Goal: Task Accomplishment & Management: Manage account settings

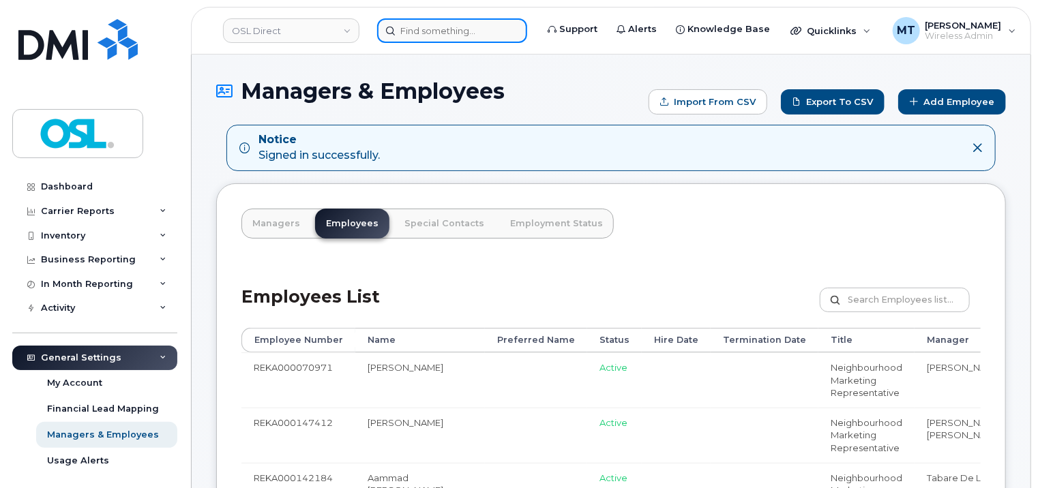
click at [433, 42] on input at bounding box center [452, 30] width 150 height 25
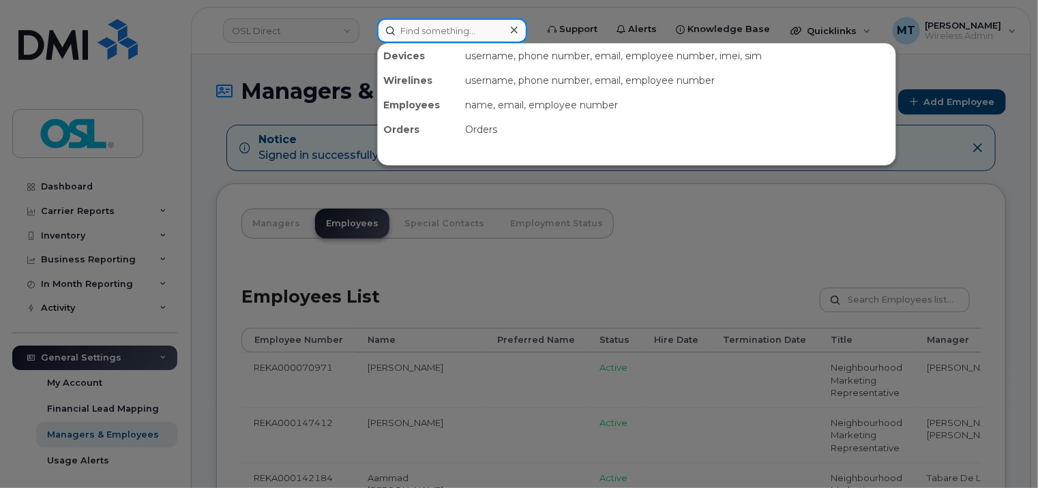
paste input "[PERSON_NAME][EMAIL_ADDRESS][DOMAIN_NAME]"
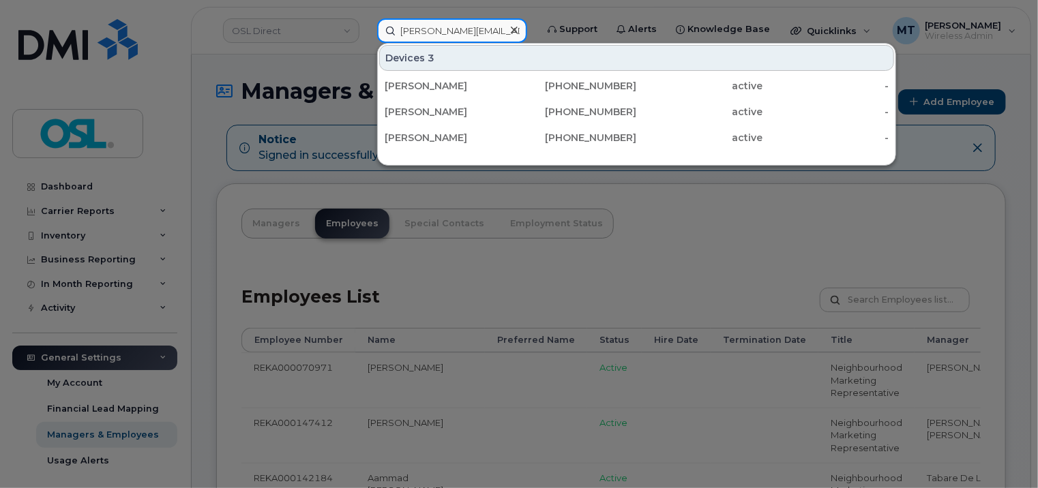
drag, startPoint x: 434, startPoint y: 33, endPoint x: 400, endPoint y: 33, distance: 33.4
click at [400, 33] on input "[PERSON_NAME][EMAIL_ADDRESS][DOMAIN_NAME]" at bounding box center [452, 30] width 150 height 25
click at [401, 31] on input "[PERSON_NAME][EMAIL_ADDRESS][DOMAIN_NAME]" at bounding box center [452, 30] width 150 height 25
type input "[PERSON_NAME][EMAIL_ADDRESS][DOMAIN_NAME]"
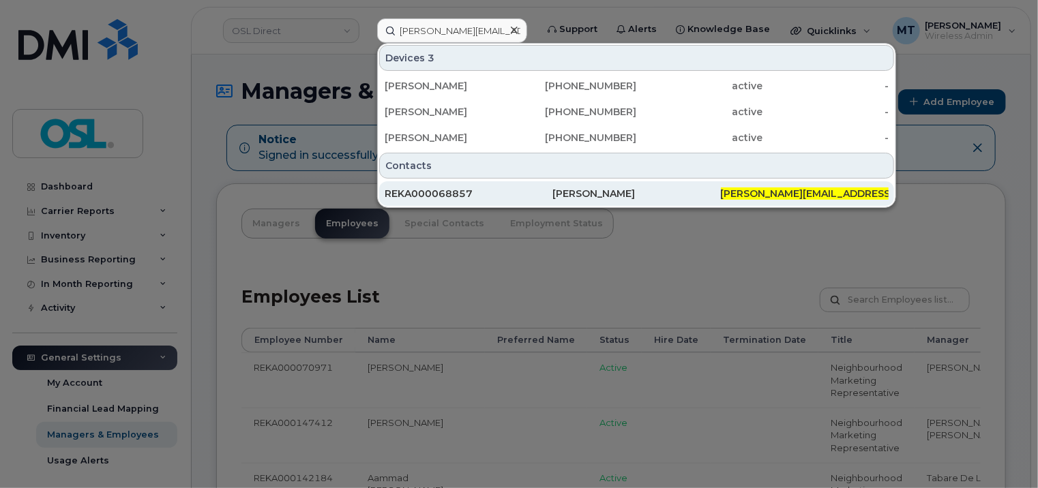
click at [491, 194] on div "REKA000068857" at bounding box center [469, 194] width 168 height 14
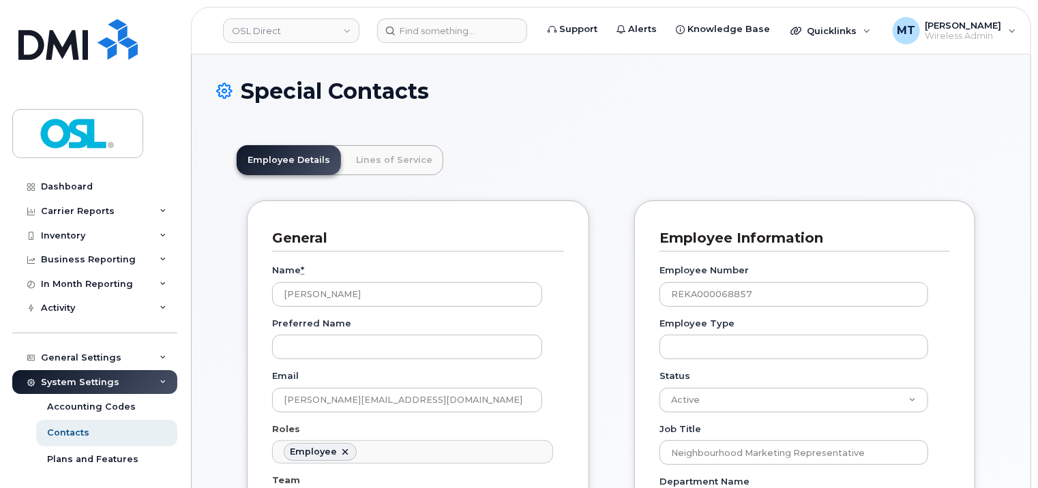
scroll to position [273, 0]
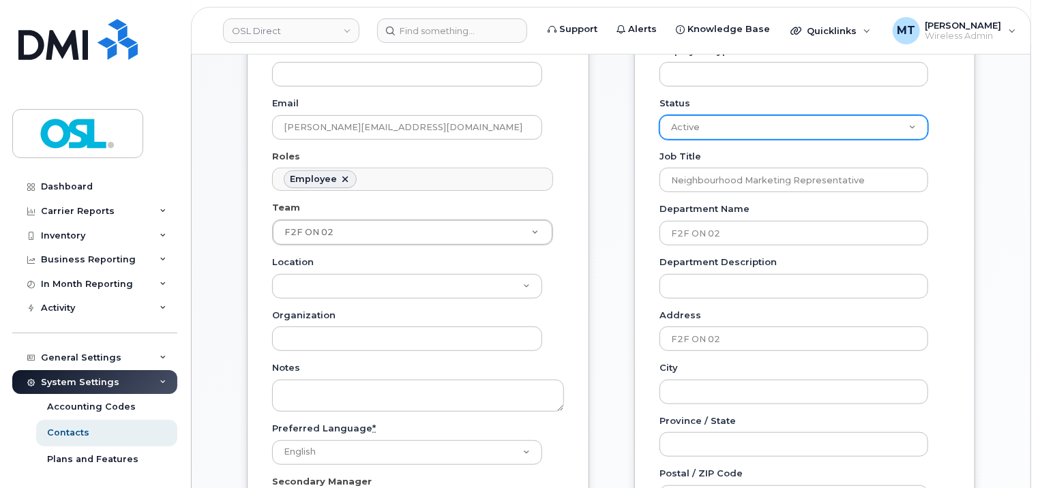
click at [913, 128] on select "Active On-Leave Long Term Short Term Maternity Leave Temp Layoff Inactive" at bounding box center [794, 127] width 269 height 25
select select "on_leave"
click at [660, 115] on select "Active On-Leave Long Term Short Term Maternity Leave Temp Layoff Inactive" at bounding box center [794, 127] width 269 height 25
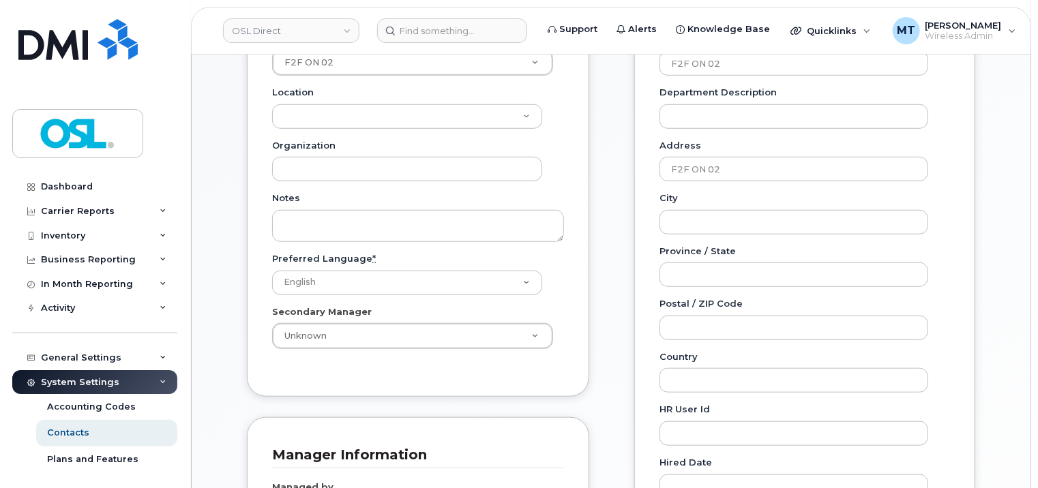
scroll to position [682, 0]
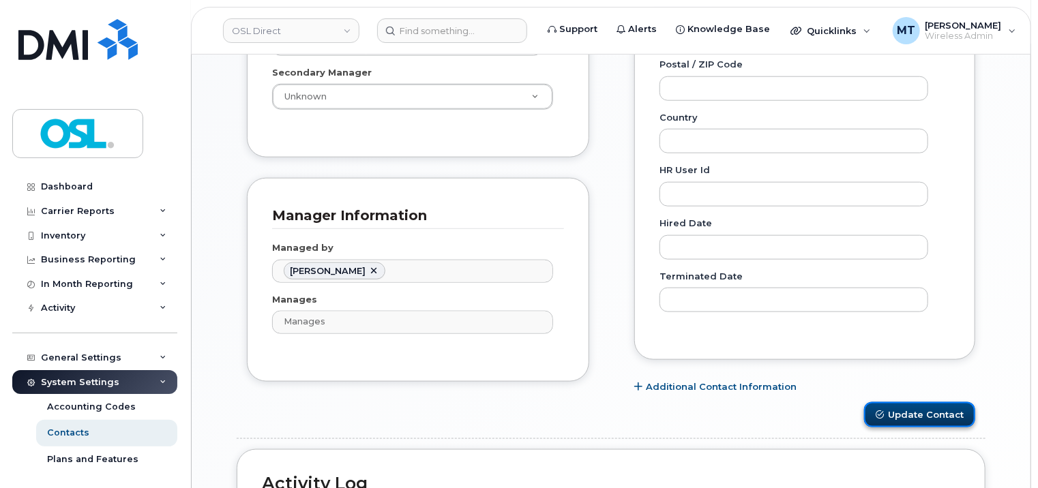
click at [933, 420] on button "Update Contact" at bounding box center [919, 415] width 111 height 25
